Goal: Transaction & Acquisition: Purchase product/service

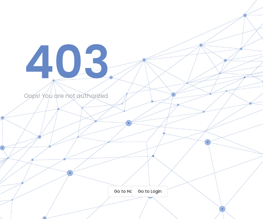
click at [86, 202] on div "403 Oops! You are not authorized Go to Home Go to Login" at bounding box center [131, 109] width 263 height 219
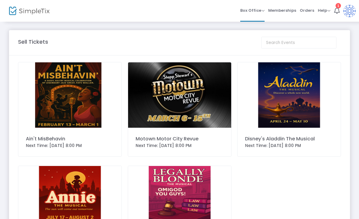
click at [290, 13] on span "Memberships" at bounding box center [282, 10] width 28 height 15
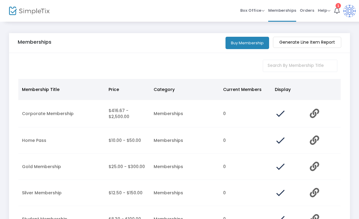
scroll to position [13, 0]
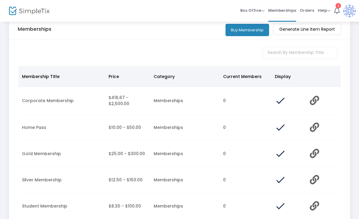
click at [251, 34] on button "Buy Membership" at bounding box center [248, 30] width 44 height 12
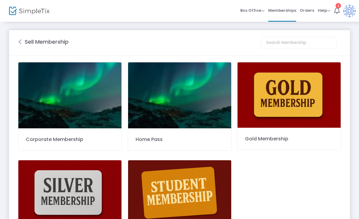
click at [196, 109] on img at bounding box center [179, 95] width 103 height 66
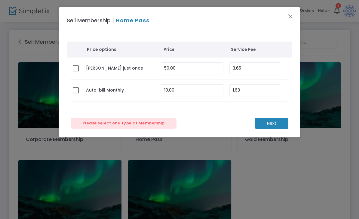
click at [78, 67] on span at bounding box center [76, 68] width 6 height 6
click at [76, 71] on input "checkbox" at bounding box center [75, 71] width 0 height 0
checkbox input "true"
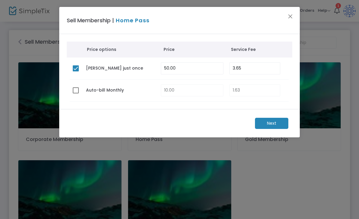
click at [273, 124] on m-button "Next" at bounding box center [271, 123] width 33 height 11
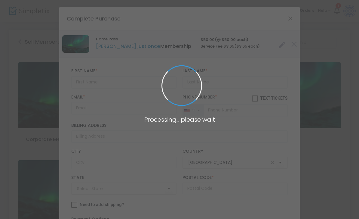
type input "[US_STATE]"
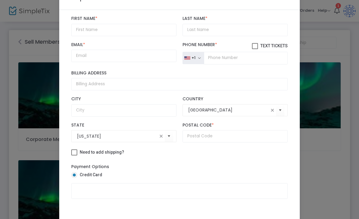
scroll to position [21, 0]
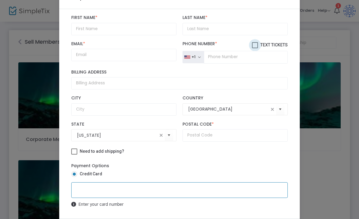
click at [256, 42] on span at bounding box center [255, 45] width 6 height 6
click at [255, 48] on input "Text Tickets" at bounding box center [255, 48] width 0 height 0
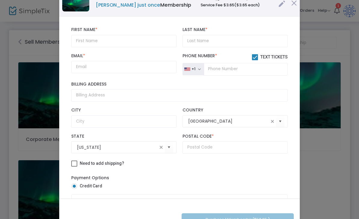
scroll to position [31, 0]
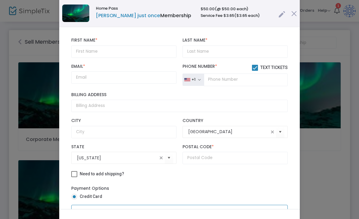
click at [253, 69] on span at bounding box center [255, 68] width 6 height 6
click at [255, 71] on input "Text Tickets" at bounding box center [255, 71] width 0 height 0
checkbox input "false"
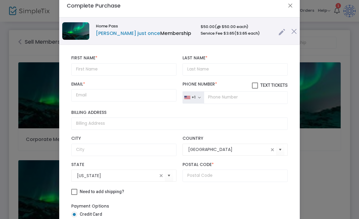
scroll to position [8, 0]
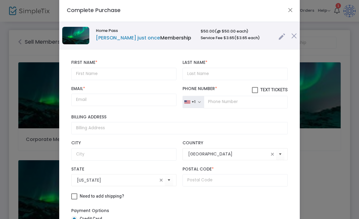
click at [296, 38] on img at bounding box center [293, 35] width 5 height 5
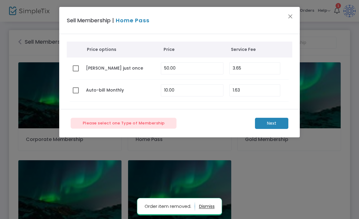
click at [294, 18] on button "Close" at bounding box center [291, 16] width 8 height 8
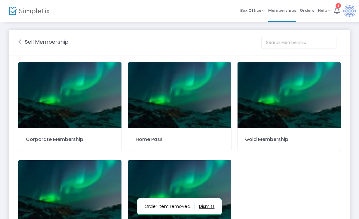
click at [351, 12] on img at bounding box center [349, 11] width 12 height 12
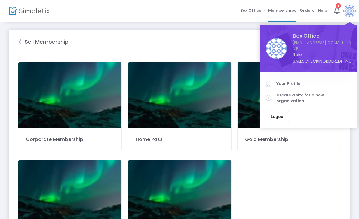
click at [351, 140] on div "Sell Membership Corporate Membership Home Pass Gold Membership Silver Membershi…" at bounding box center [179, 154] width 359 height 267
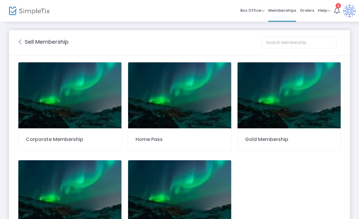
click at [285, 14] on span "Memberships" at bounding box center [282, 10] width 28 height 15
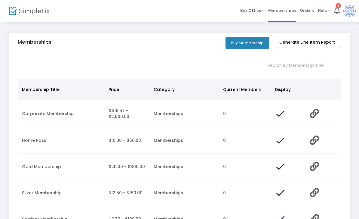
click at [337, 45] on m-button "Generate Line Item Report" at bounding box center [307, 42] width 68 height 11
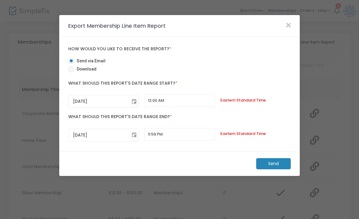
click at [292, 23] on span at bounding box center [288, 26] width 11 height 8
click at [290, 28] on icon at bounding box center [288, 25] width 5 height 7
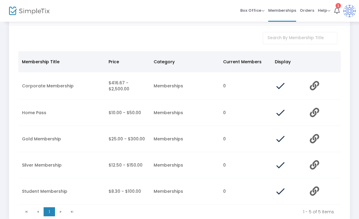
scroll to position [28, 0]
click at [314, 90] on icon "Data table" at bounding box center [314, 84] width 9 height 9
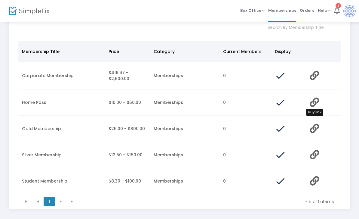
click at [315, 105] on icon "Data table" at bounding box center [314, 101] width 9 height 9
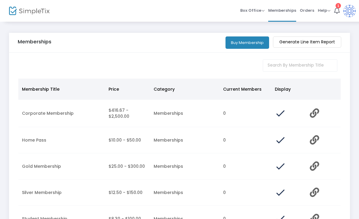
scroll to position [0, 0]
click at [241, 49] on button "Buy Membership" at bounding box center [248, 43] width 44 height 12
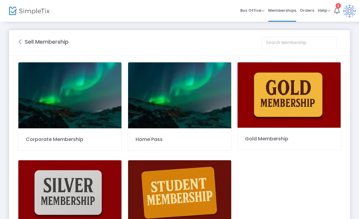
scroll to position [8, 0]
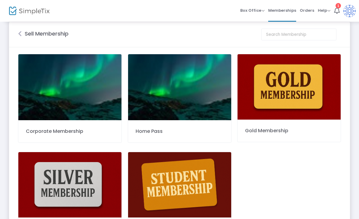
click at [191, 131] on div "Home Pass" at bounding box center [180, 130] width 88 height 7
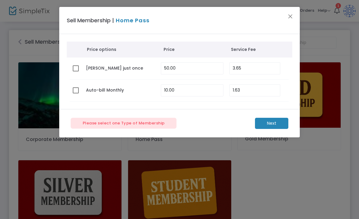
click at [159, 114] on div "Please select one Type of Membership Next" at bounding box center [179, 123] width 241 height 29
click at [78, 71] on span at bounding box center [76, 68] width 6 height 6
click at [76, 71] on input "checkbox" at bounding box center [75, 71] width 0 height 0
checkbox input "true"
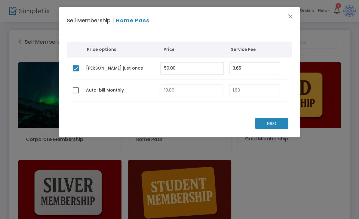
click at [209, 67] on input "50.00" at bounding box center [192, 68] width 62 height 11
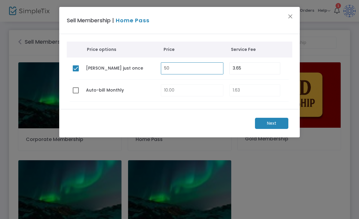
click at [269, 121] on m-button "Next" at bounding box center [271, 123] width 33 height 11
type input "50.00"
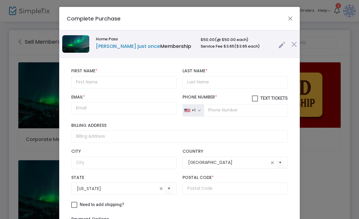
click at [256, 99] on span at bounding box center [255, 98] width 6 height 6
click at [255, 101] on input "Text Tickets" at bounding box center [255, 101] width 0 height 0
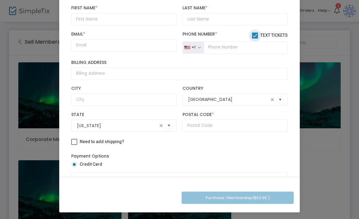
click at [253, 35] on span at bounding box center [255, 35] width 6 height 6
click at [255, 38] on input "Text Tickets" at bounding box center [255, 38] width 0 height 0
checkbox input "false"
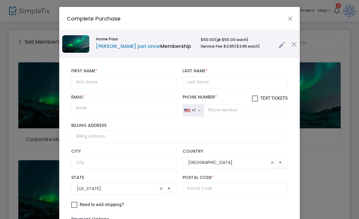
click at [281, 44] on link at bounding box center [281, 43] width 7 height 10
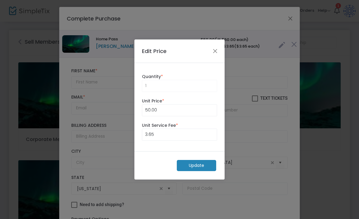
click at [211, 53] on button "Close" at bounding box center [215, 51] width 8 height 8
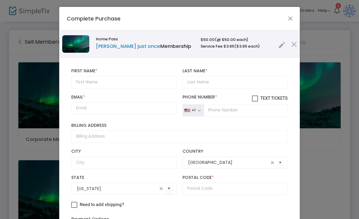
click at [292, 18] on button "Close" at bounding box center [291, 18] width 8 height 8
